Goal: Task Accomplishment & Management: Use online tool/utility

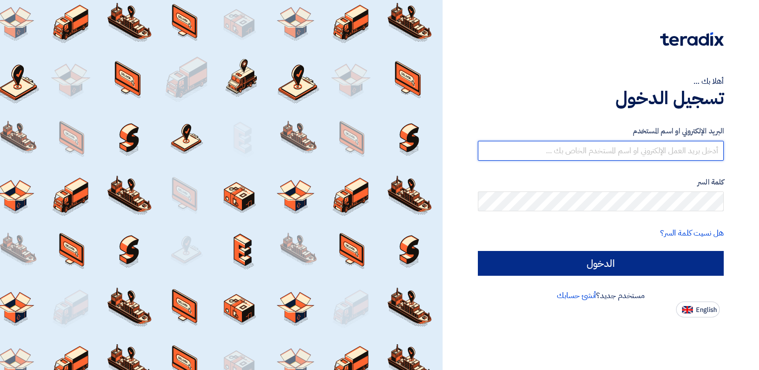
type input "ahmed.naguib@wadigroup.com.eg"
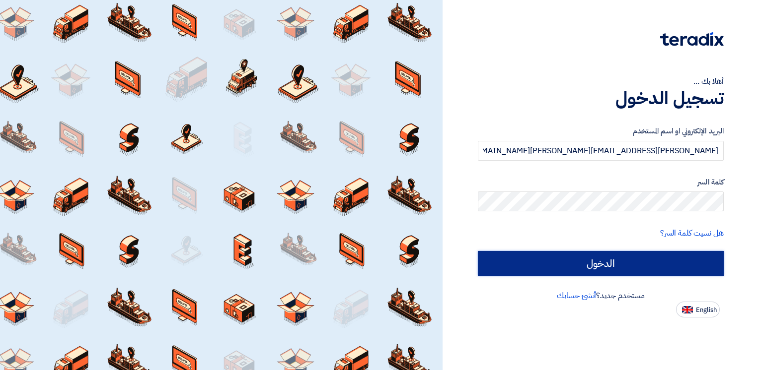
click at [603, 262] on input "الدخول" at bounding box center [601, 263] width 246 height 25
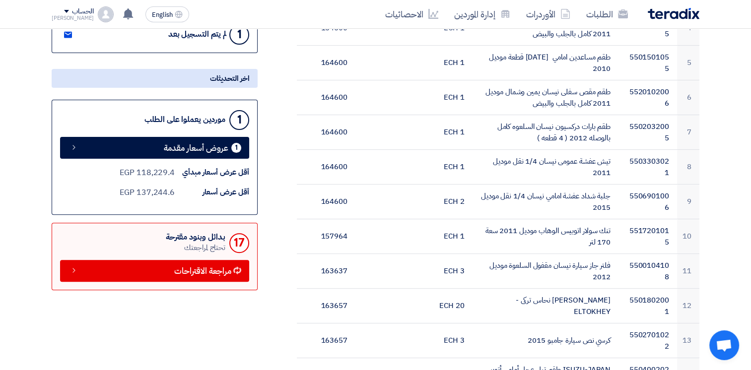
scroll to position [311, 0]
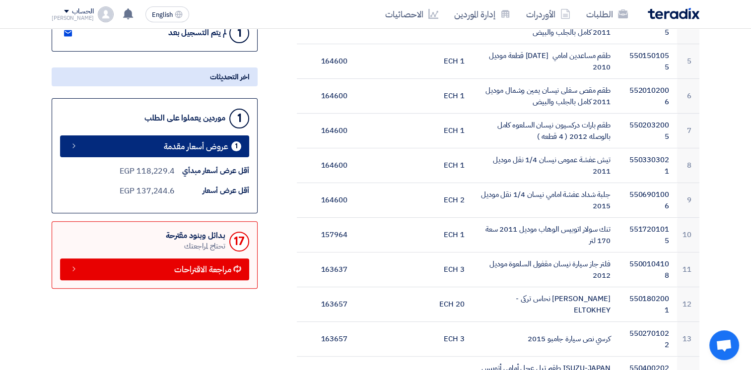
click at [218, 150] on span "عروض أسعار مقدمة" at bounding box center [196, 146] width 65 height 7
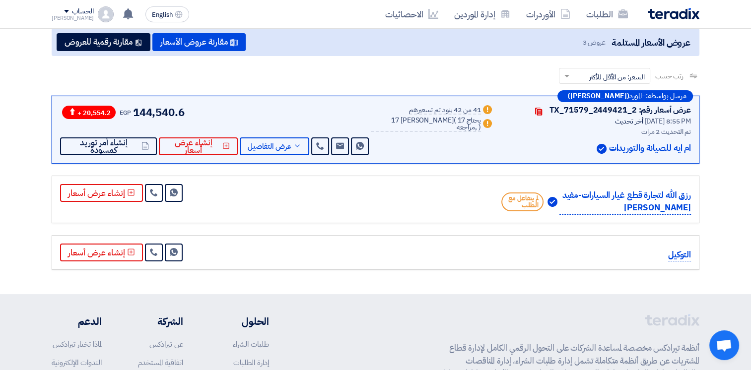
scroll to position [109, 0]
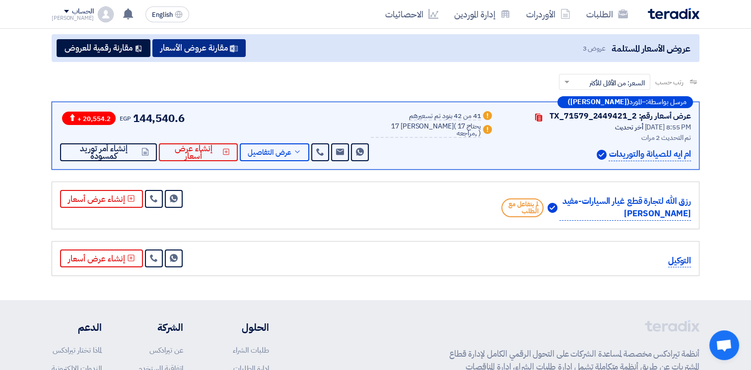
click at [219, 51] on button "مقارنة عروض الأسعار" at bounding box center [198, 48] width 93 height 18
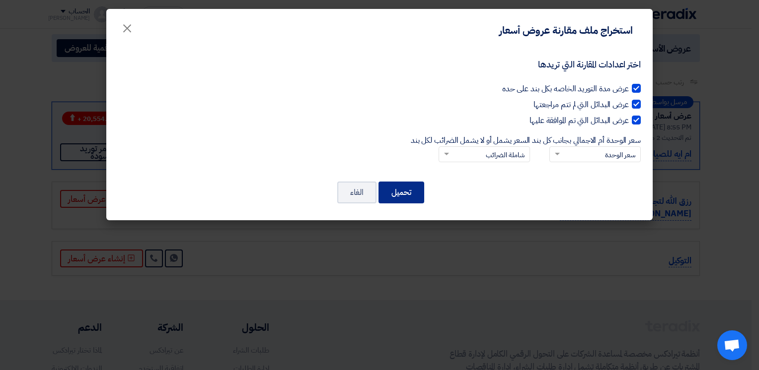
click at [394, 192] on button "تحميل" at bounding box center [401, 193] width 46 height 22
